Goal: Transaction & Acquisition: Purchase product/service

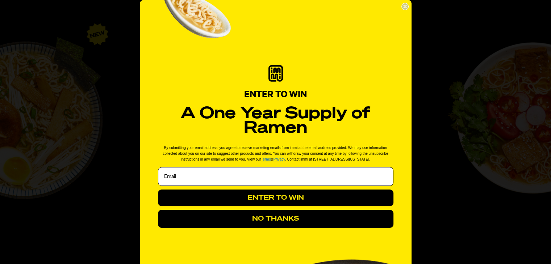
scroll to position [1314, 0]
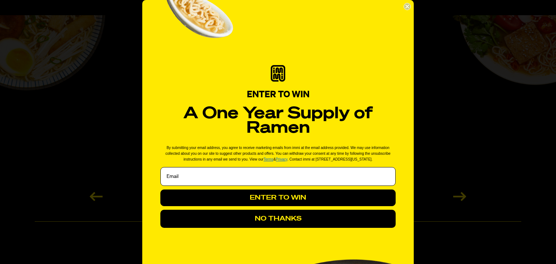
click at [267, 220] on button "NO THANKS" at bounding box center [277, 219] width 235 height 18
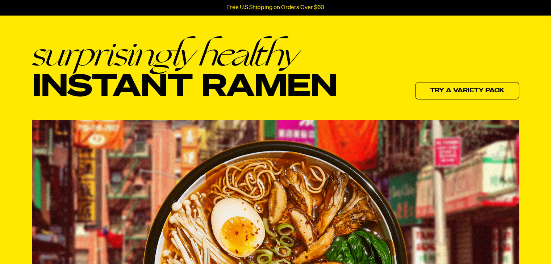
scroll to position [0, 0]
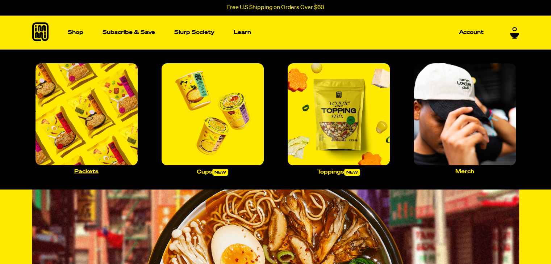
click at [78, 119] on img "Main navigation" at bounding box center [86, 114] width 102 height 102
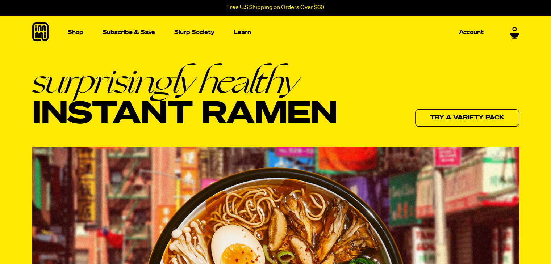
scroll to position [22, 0]
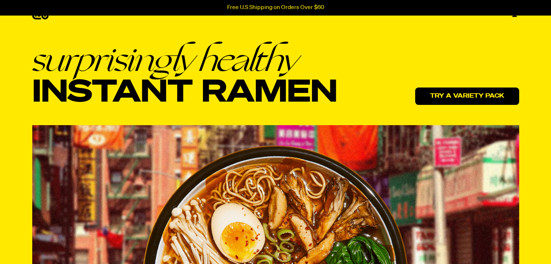
click at [484, 97] on link "Try a variety pack" at bounding box center [467, 96] width 104 height 17
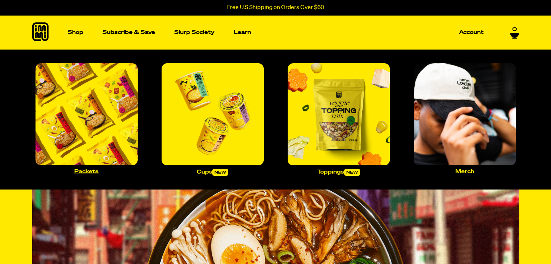
click at [93, 104] on img "Main navigation" at bounding box center [86, 114] width 102 height 102
